Goal: Information Seeking & Learning: Compare options

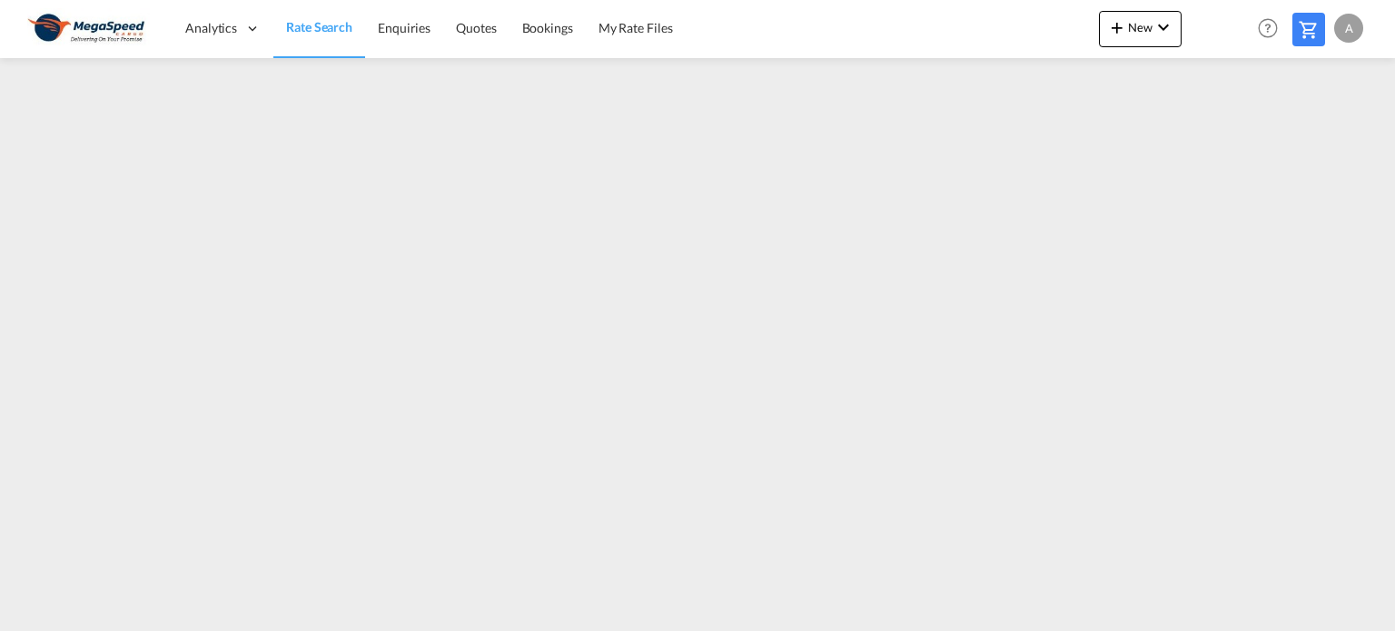
click at [312, 22] on span "Rate Search" at bounding box center [319, 26] width 66 height 15
click at [304, 28] on span "Rate Search" at bounding box center [319, 26] width 66 height 15
click at [296, 25] on span "Rate Search" at bounding box center [319, 26] width 66 height 15
click at [212, 20] on span "Analytics" at bounding box center [211, 28] width 52 height 18
click at [320, 28] on span "Rate Search" at bounding box center [319, 26] width 66 height 15
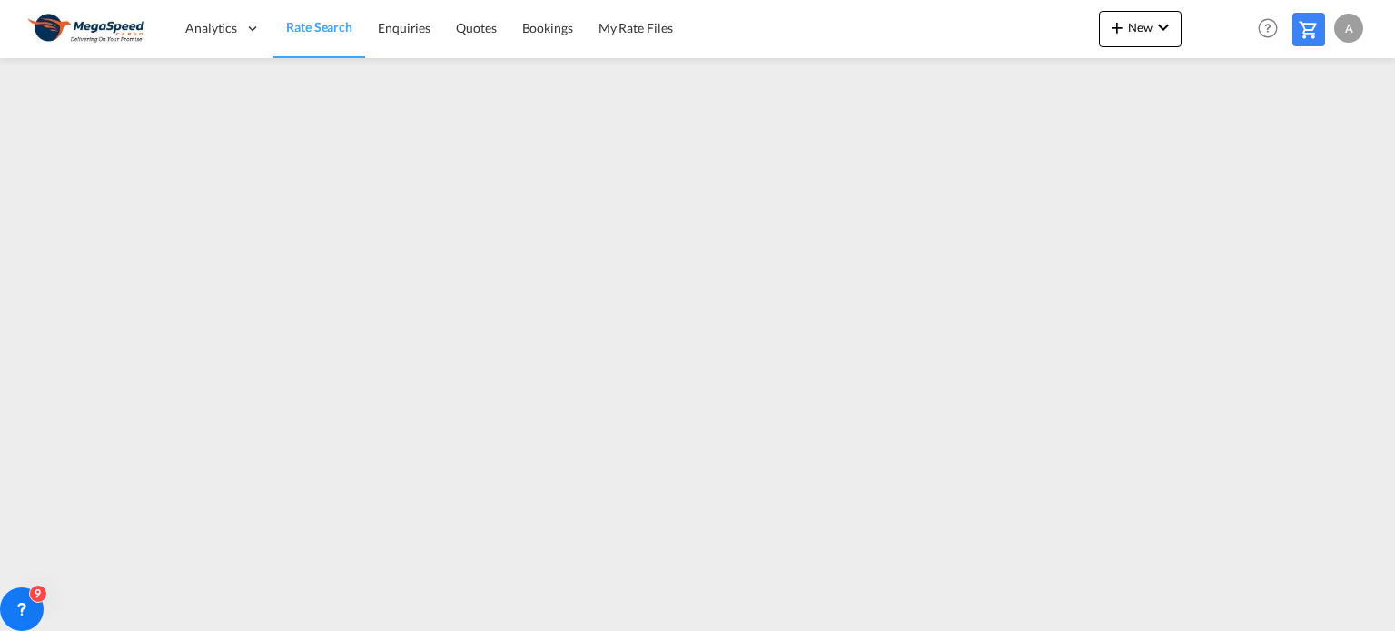
click at [299, 27] on span "Rate Search" at bounding box center [319, 26] width 66 height 15
